Goal: Task Accomplishment & Management: Manage account settings

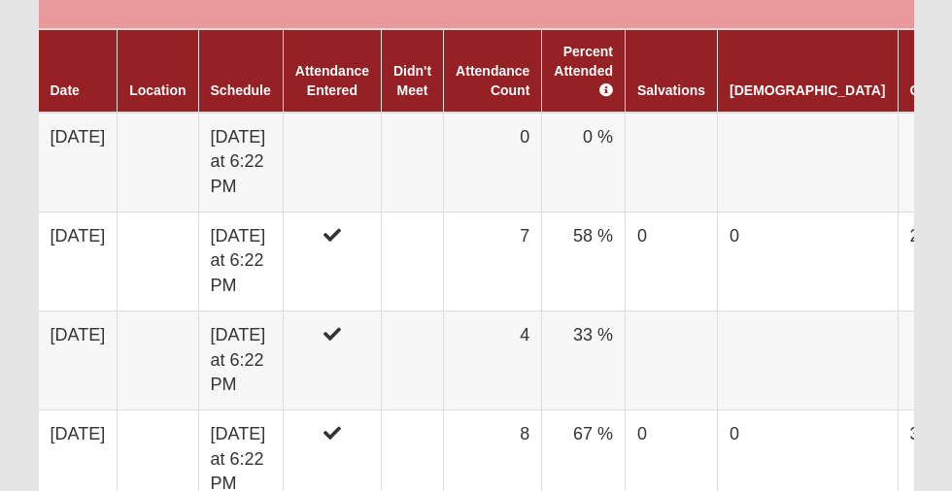
scroll to position [1281, 0]
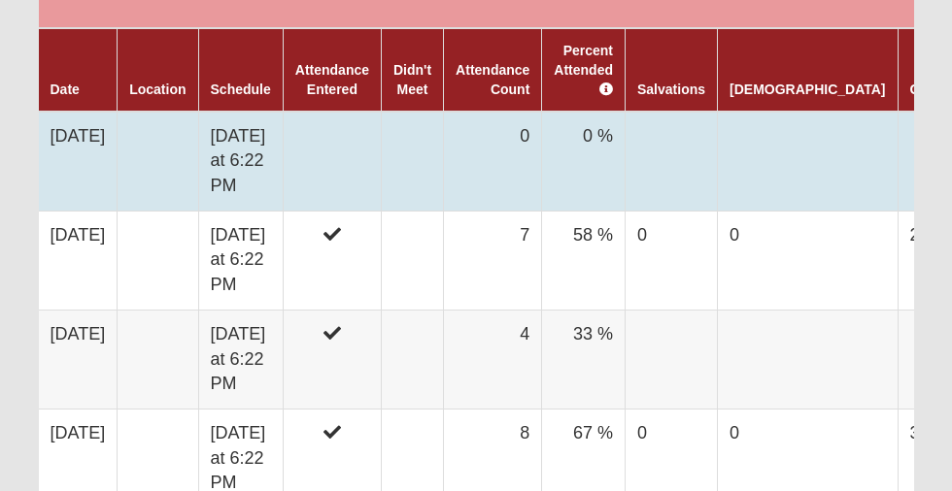
click at [235, 160] on td "[DATE] at 6:22 PM" at bounding box center [240, 162] width 84 height 100
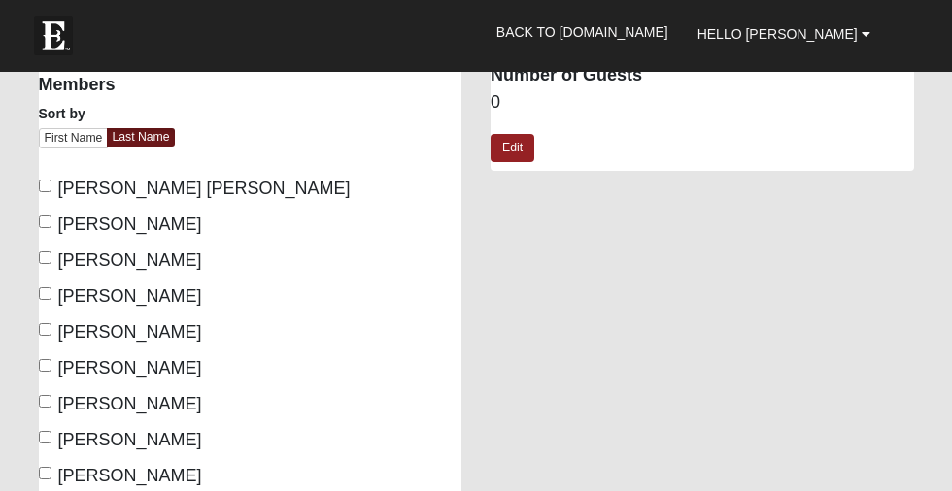
scroll to position [296, 0]
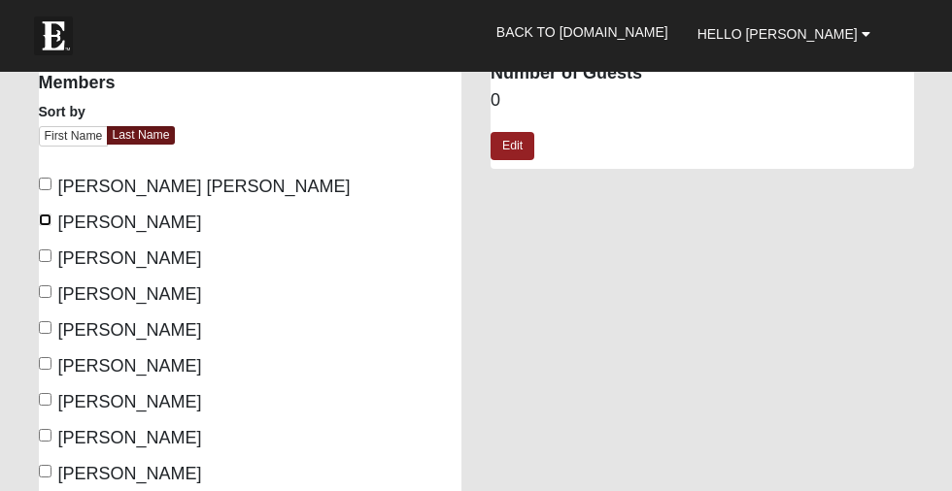
click at [50, 219] on input "Davis, Gary" at bounding box center [45, 220] width 13 height 13
checkbox input "true"
click at [43, 327] on input "McCauley, Susan" at bounding box center [45, 327] width 13 height 13
checkbox input "true"
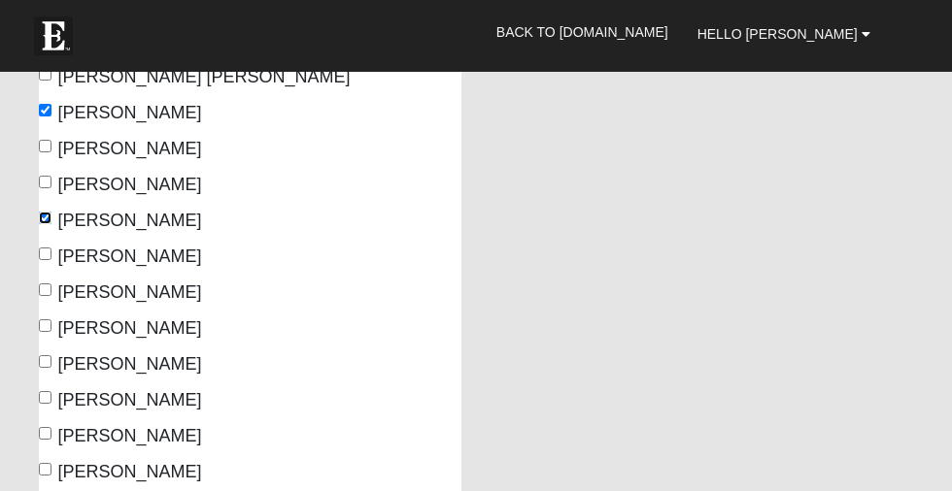
scroll to position [411, 0]
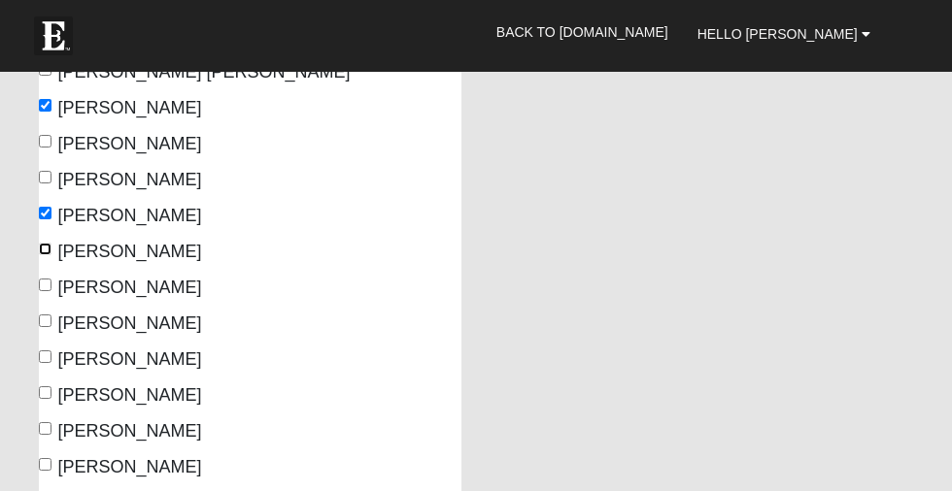
click at [47, 247] on input "Meeks, Dewey" at bounding box center [45, 249] width 13 height 13
checkbox input "true"
click at [45, 282] on input "Meeks, Erin" at bounding box center [45, 285] width 13 height 13
checkbox input "true"
click at [46, 320] on input "Ricks, Keely" at bounding box center [45, 321] width 13 height 13
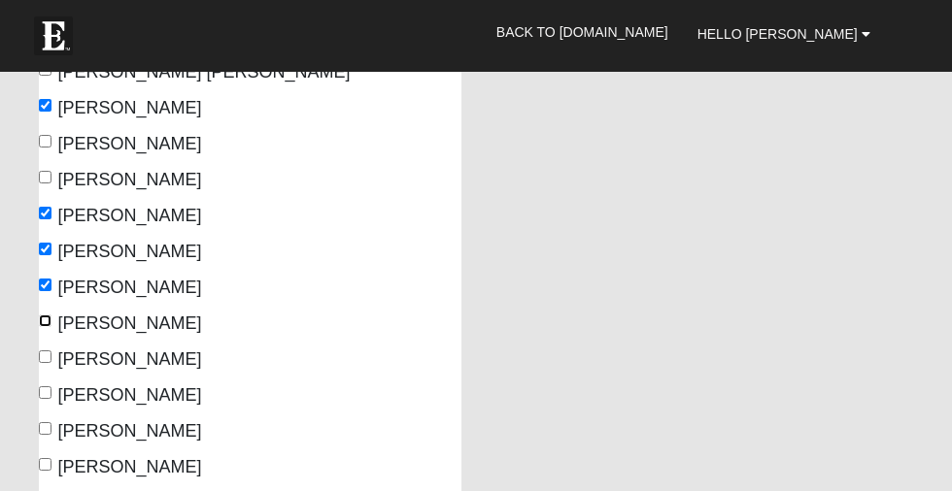
checkbox input "true"
click at [46, 347] on label "Ricks, Sean" at bounding box center [120, 360] width 163 height 26
click at [46, 351] on input "Ricks, Sean" at bounding box center [45, 357] width 13 height 13
checkbox input "true"
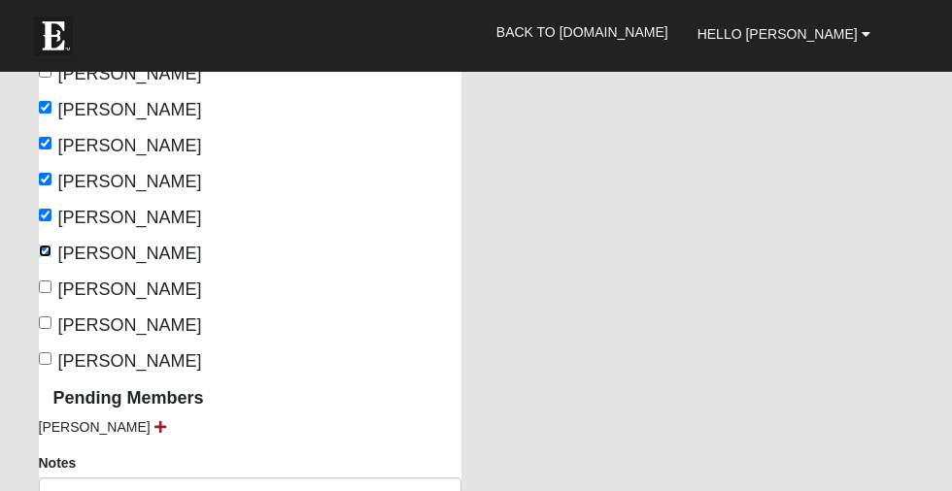
scroll to position [523, 0]
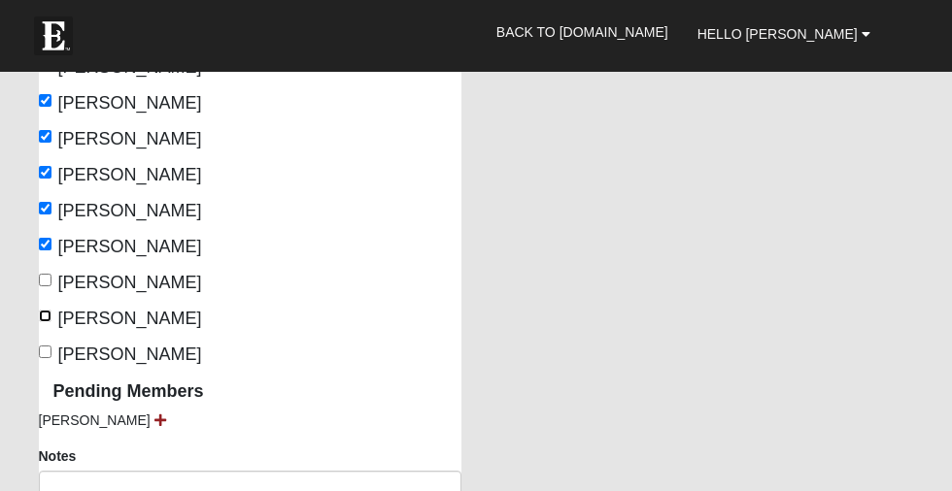
click at [41, 311] on input "Szekely, Kevin" at bounding box center [45, 316] width 13 height 13
checkbox input "true"
click at [45, 352] on input "Szekely, Marilyn" at bounding box center [45, 352] width 13 height 13
checkbox input "true"
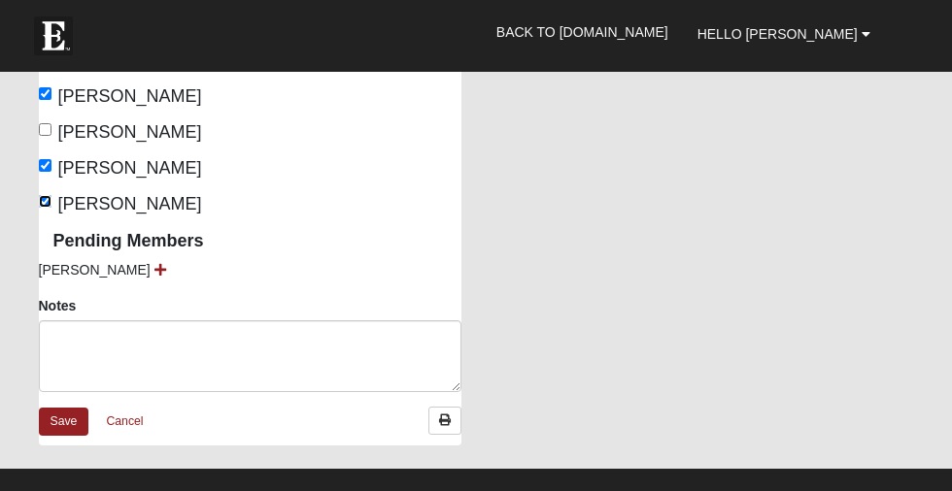
scroll to position [675, 0]
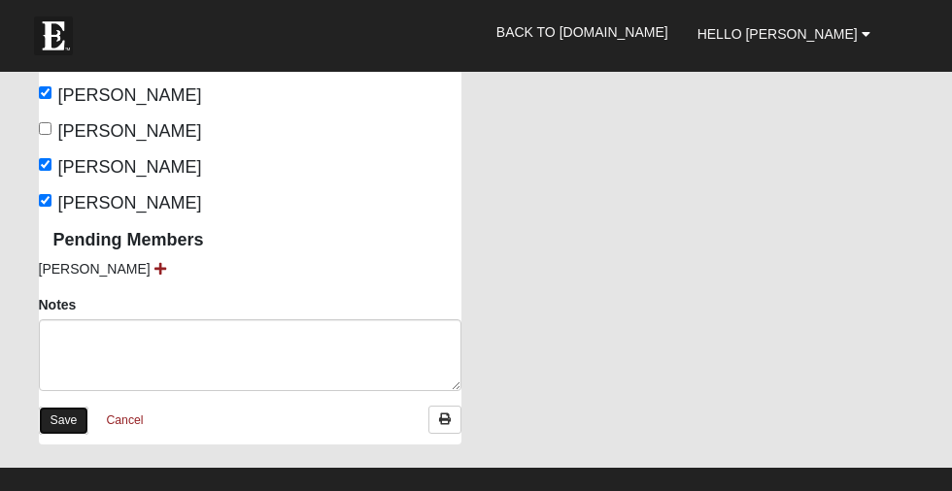
click at [73, 419] on link "Save" at bounding box center [64, 421] width 51 height 28
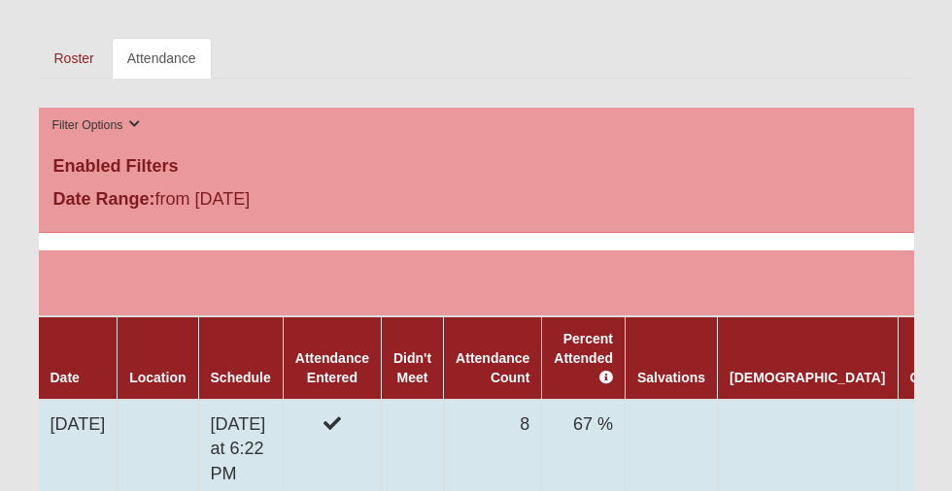
scroll to position [986, 0]
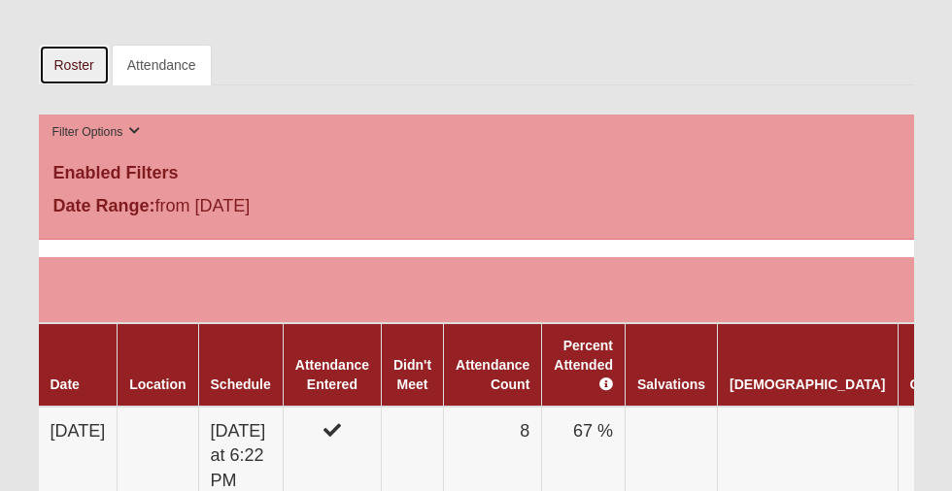
click at [75, 61] on link "Roster" at bounding box center [74, 65] width 71 height 41
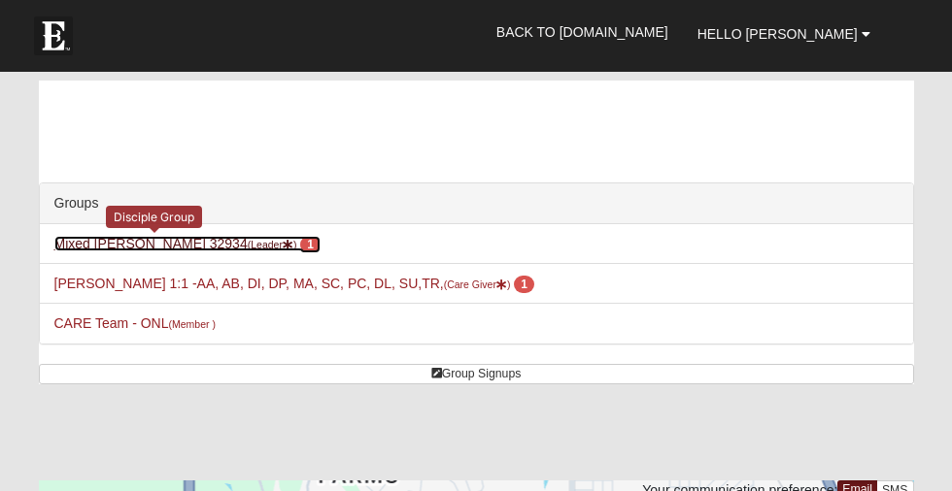
click at [112, 245] on link "Mixed Ricks 32934 (Leader ) 1" at bounding box center [187, 244] width 266 height 16
click at [112, 245] on link "Mixed [PERSON_NAME] 32934 (Leader ) 1" at bounding box center [187, 244] width 266 height 16
click at [300, 244] on span "1" at bounding box center [310, 244] width 20 height 17
click at [125, 247] on link "Mixed [PERSON_NAME] 32934 (Leader ) 1" at bounding box center [187, 244] width 266 height 16
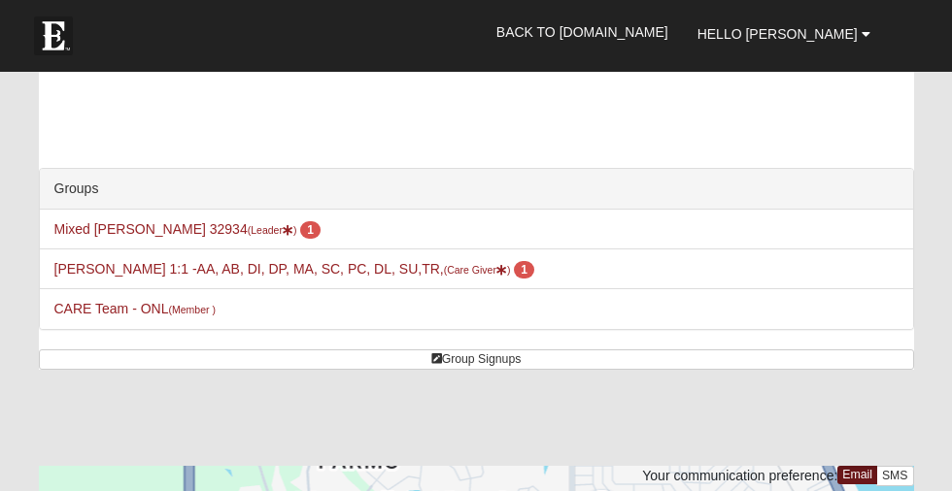
scroll to position [16, 0]
click at [130, 219] on li "Mixed Ricks 32934 (Leader ) 1" at bounding box center [476, 229] width 873 height 40
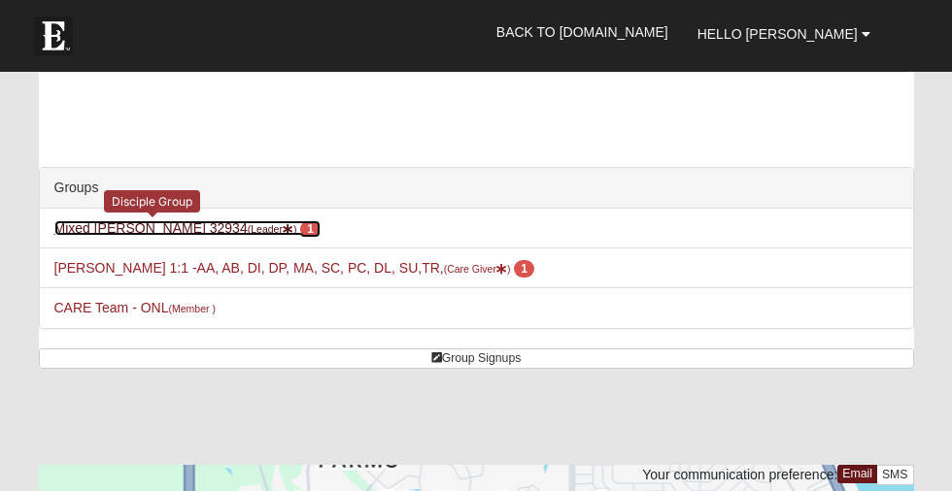
click at [126, 231] on link "Mixed Ricks 32934 (Leader ) 1" at bounding box center [187, 228] width 266 height 16
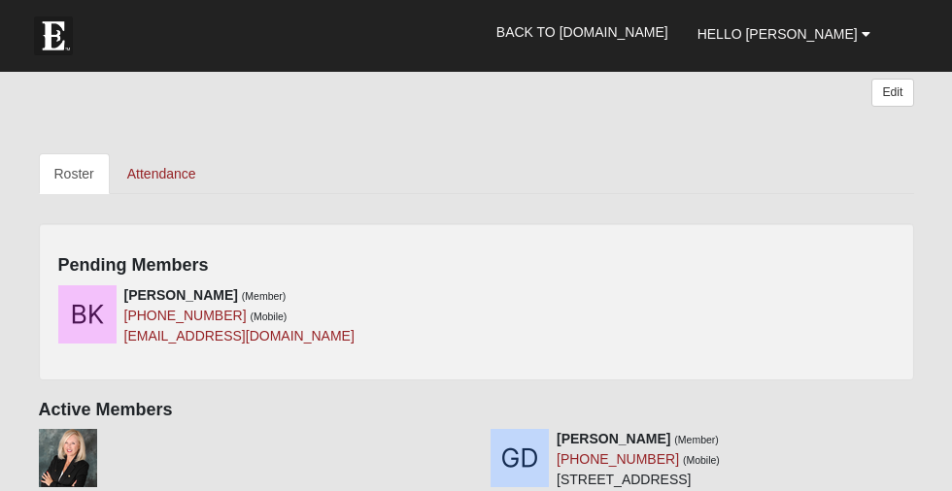
scroll to position [1205, 0]
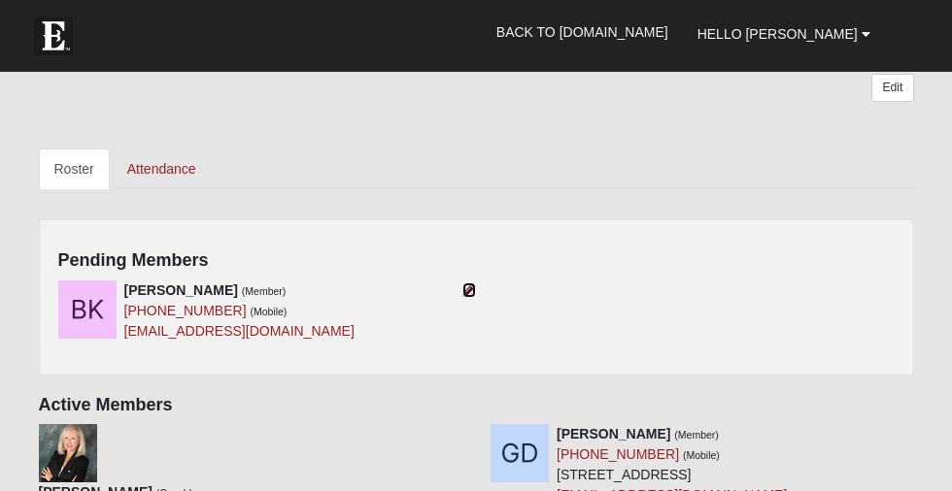
click at [467, 290] on icon at bounding box center [469, 291] width 14 height 14
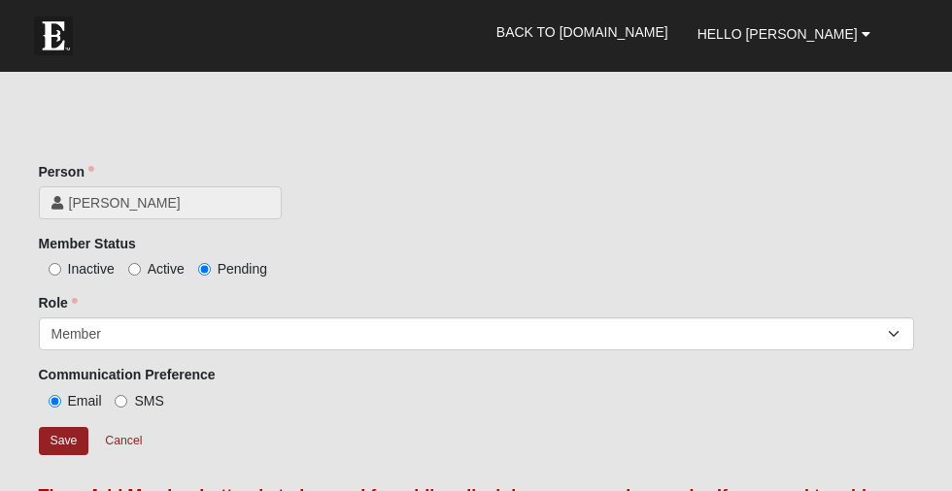
scroll to position [332, 0]
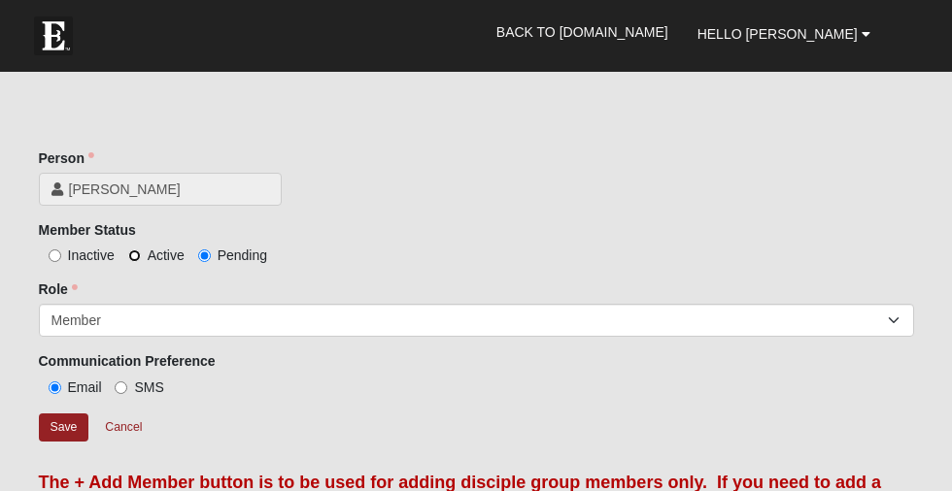
click at [132, 256] on input "Active" at bounding box center [134, 256] width 13 height 13
radio input "true"
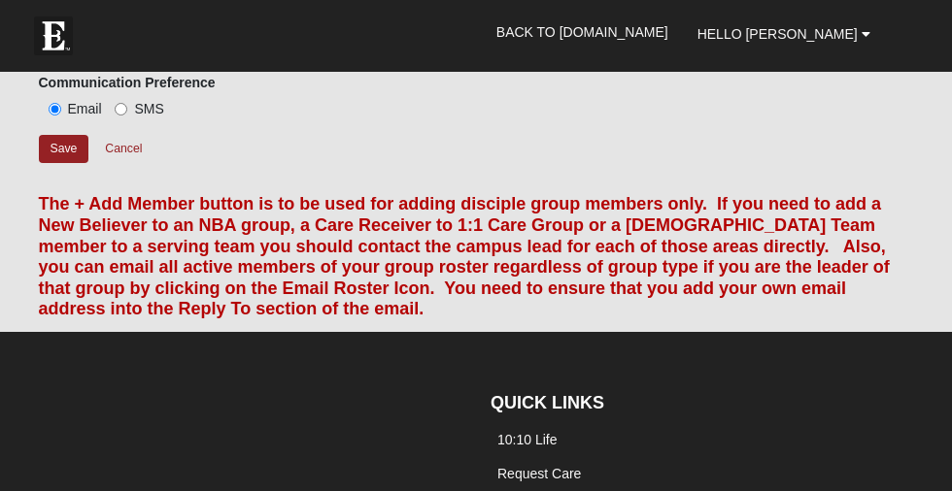
scroll to position [619, 0]
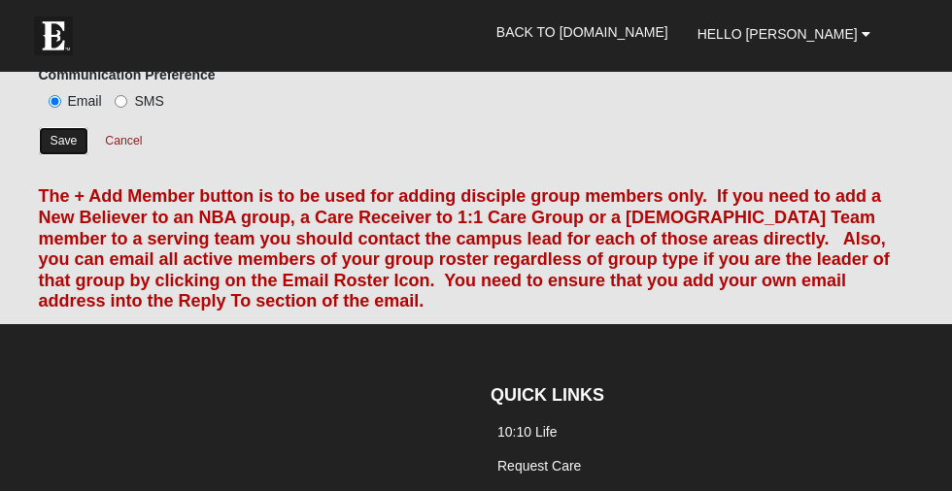
click at [77, 141] on input "Save" at bounding box center [64, 141] width 51 height 28
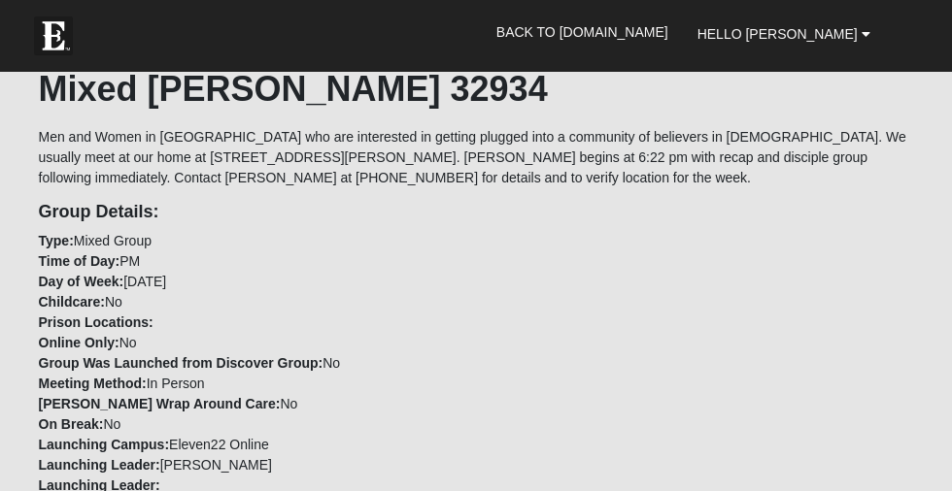
scroll to position [511, 0]
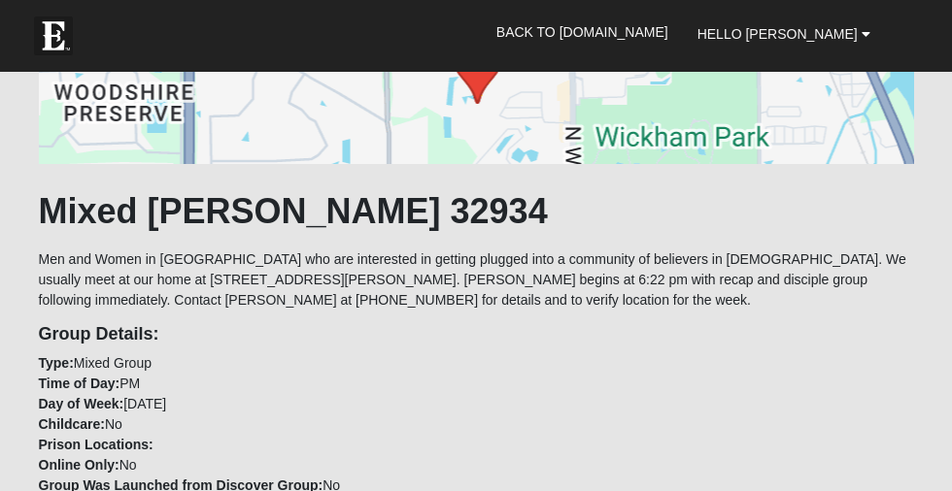
scroll to position [1205, 0]
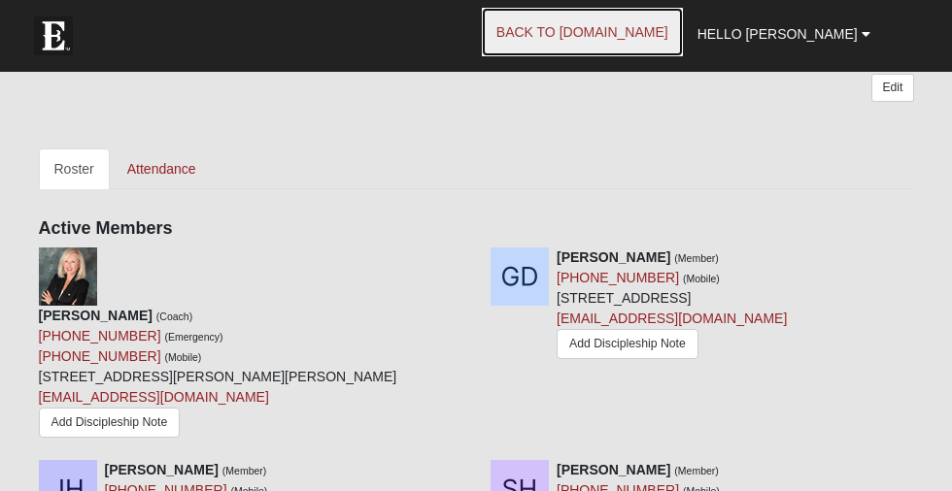
click at [638, 28] on link "Back to [DOMAIN_NAME]" at bounding box center [582, 32] width 201 height 49
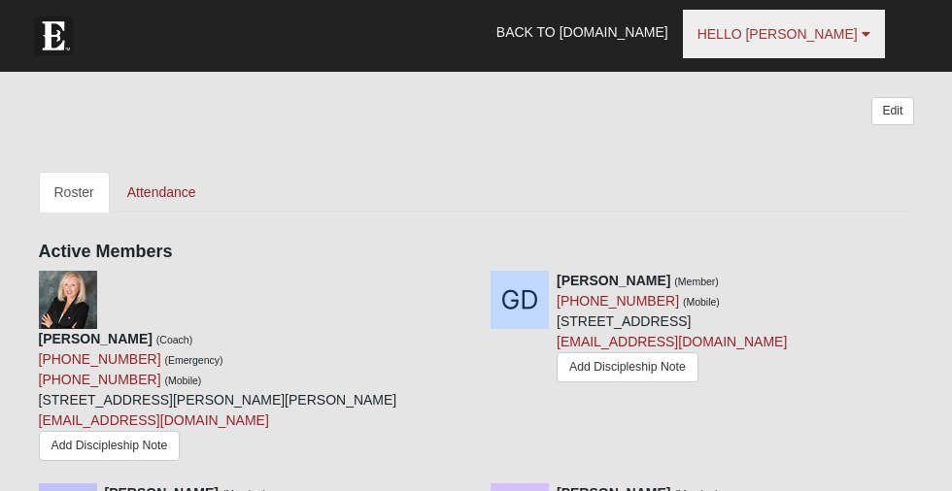
click at [825, 36] on span "Hello [PERSON_NAME]" at bounding box center [777, 34] width 160 height 16
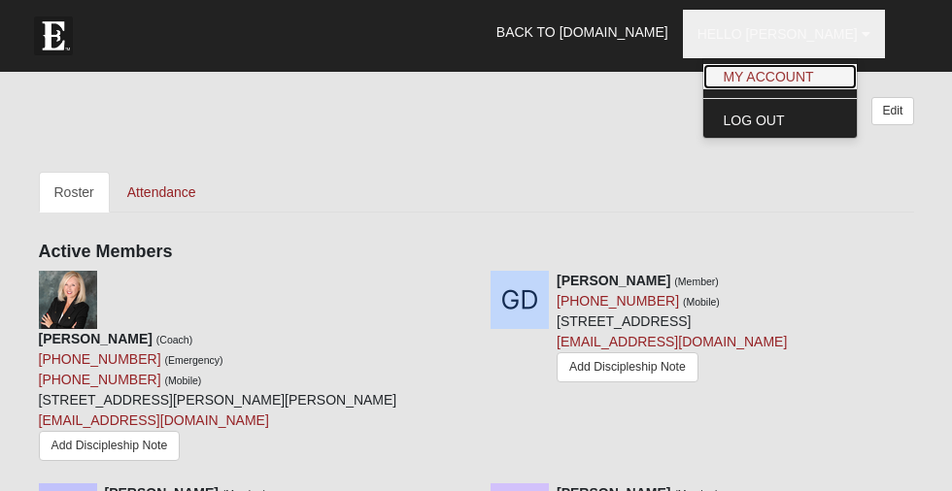
click at [816, 71] on link "My Account" at bounding box center [779, 76] width 153 height 25
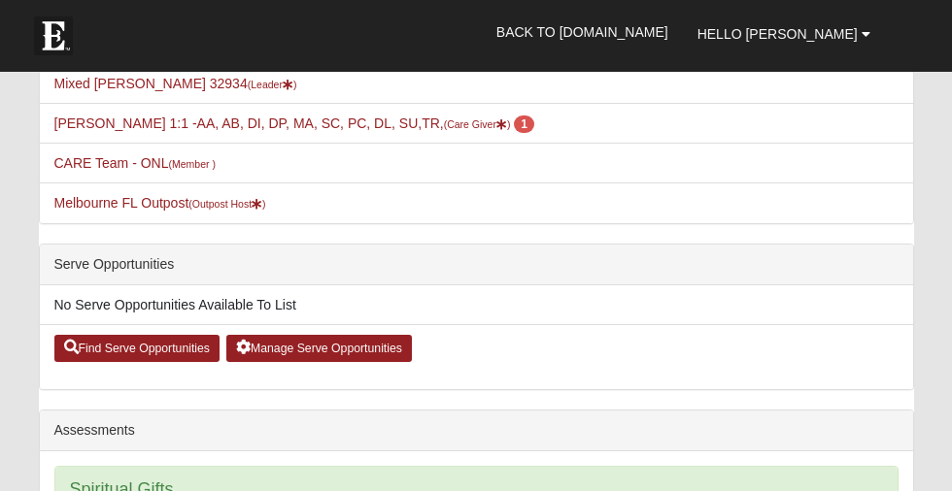
scroll to position [483, 0]
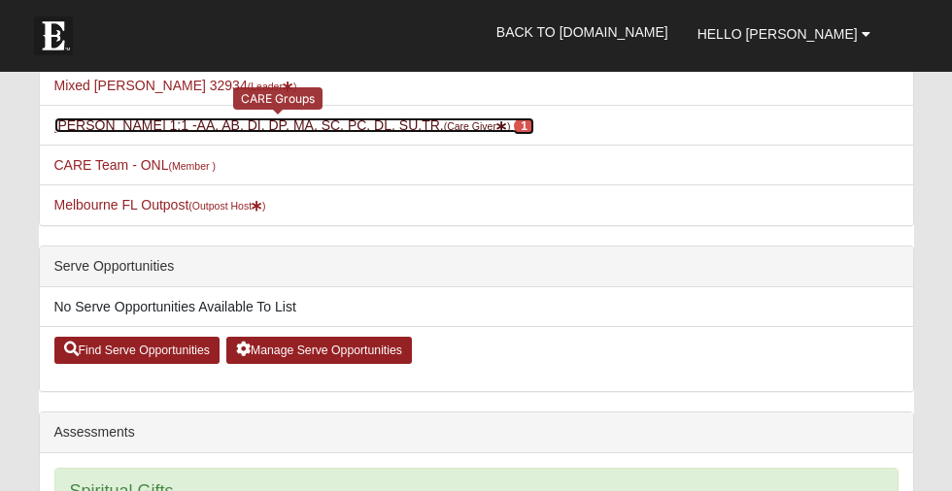
click at [392, 120] on link "[PERSON_NAME] 1:1 -AA, AB, DI, DP, MA, SC, PC, DL, SU,TR, (Care Giver ) 1" at bounding box center [294, 126] width 481 height 16
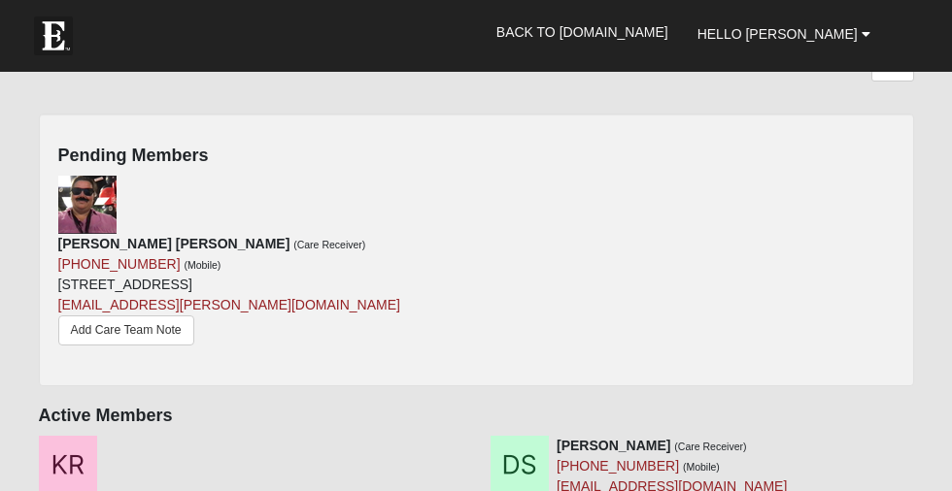
scroll to position [703, 0]
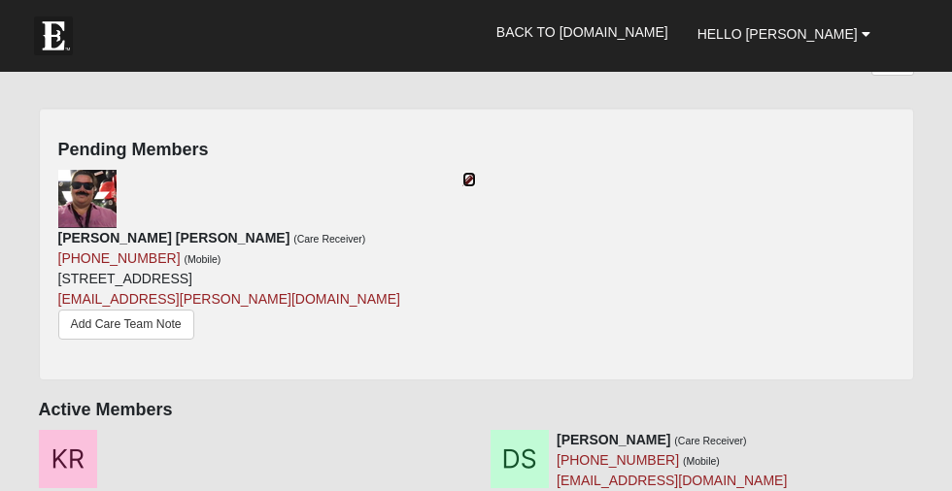
click at [473, 175] on icon at bounding box center [469, 180] width 14 height 14
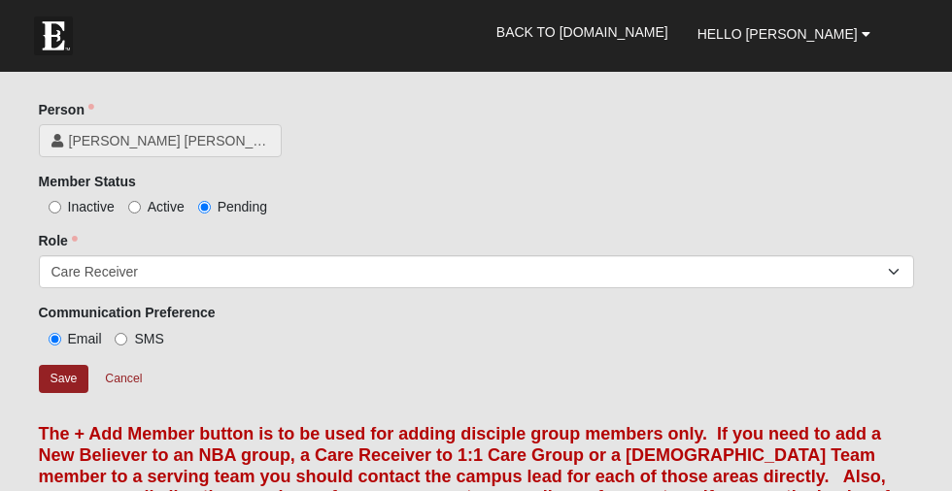
scroll to position [384, 0]
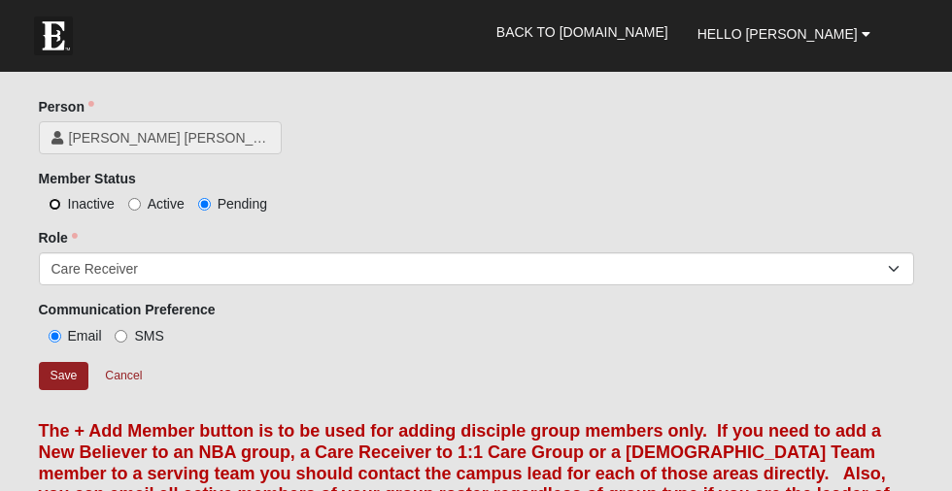
click at [52, 202] on input "Inactive" at bounding box center [55, 204] width 13 height 13
radio input "true"
click at [75, 365] on input "Save" at bounding box center [64, 376] width 51 height 28
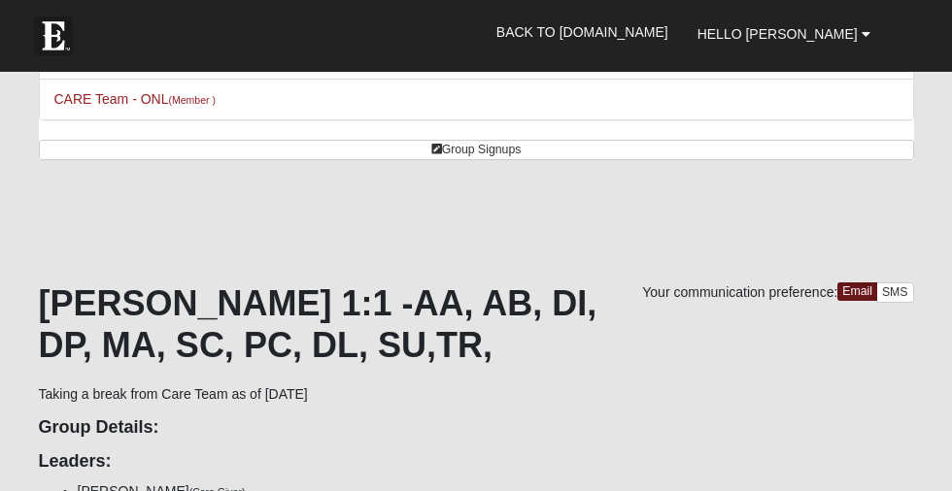
scroll to position [0, 0]
